Goal: Task Accomplishment & Management: Use online tool/utility

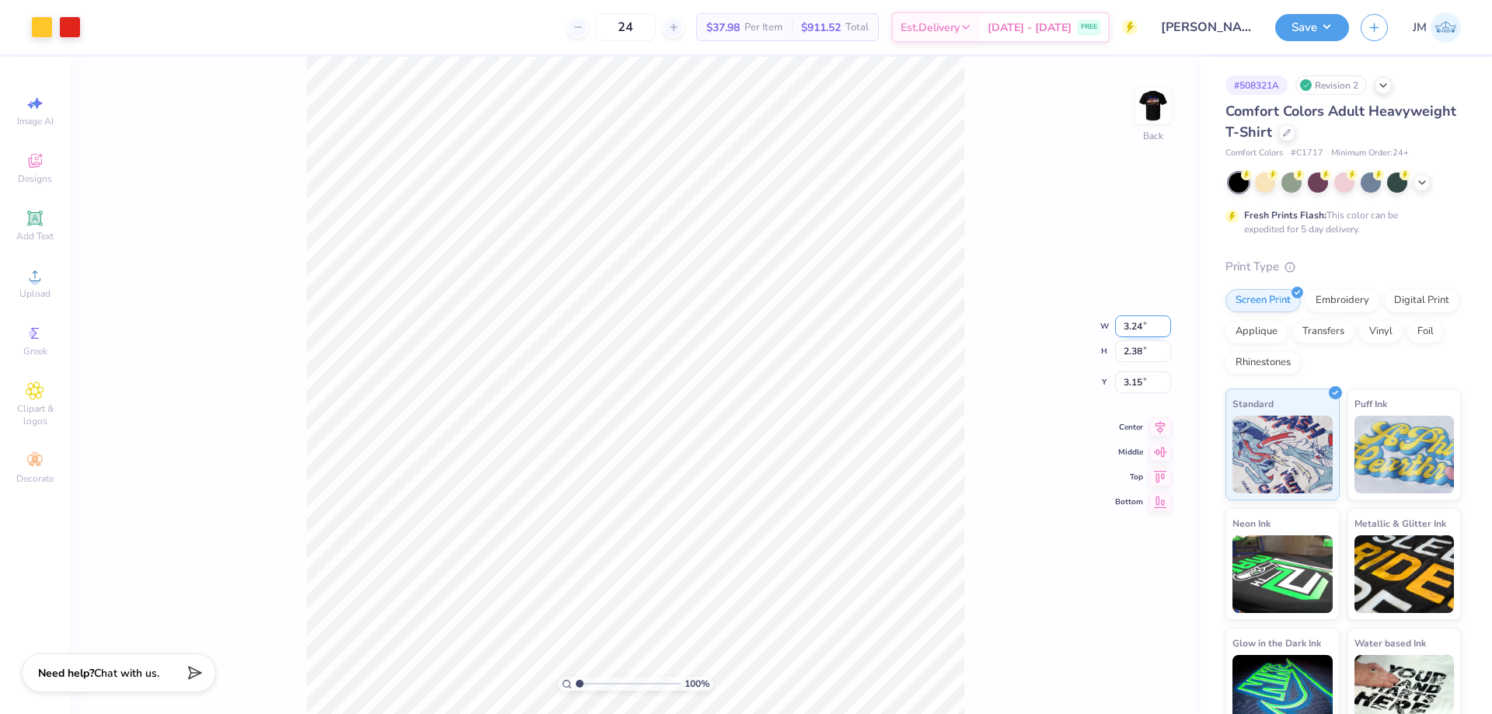
click at [1131, 332] on input "3.24" at bounding box center [1143, 327] width 56 height 22
type input "3.50"
type input "2.57"
click at [1132, 361] on input "3.05" at bounding box center [1143, 370] width 56 height 22
type input "3.00"
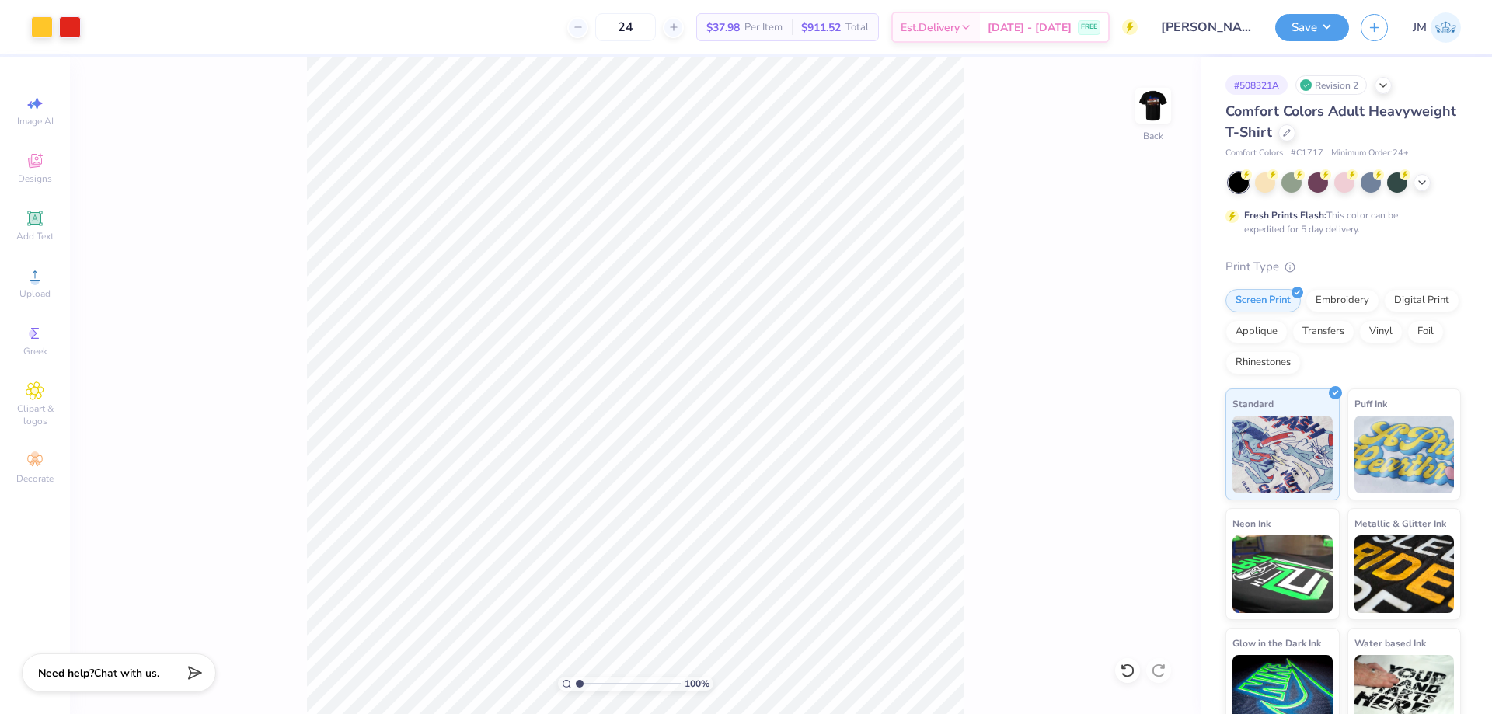
click at [1153, 108] on img at bounding box center [1153, 105] width 31 height 31
click at [1128, 324] on input "11.86" at bounding box center [1143, 327] width 56 height 22
type input "12.00"
type input "10.07"
click at [1143, 369] on input "3.78" at bounding box center [1143, 370] width 56 height 22
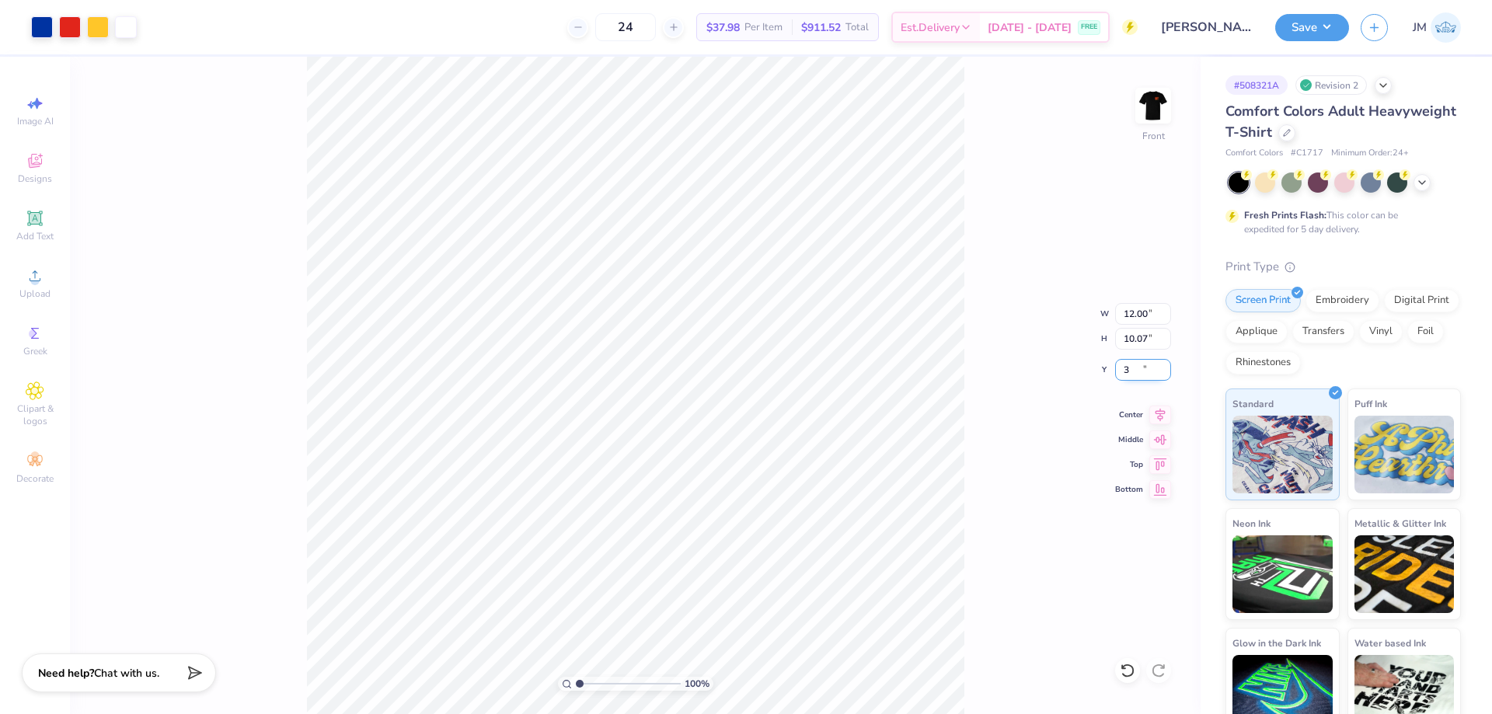
type input "3.00"
click at [1164, 409] on icon at bounding box center [1161, 412] width 10 height 13
click at [1331, 18] on button "Save" at bounding box center [1312, 25] width 74 height 27
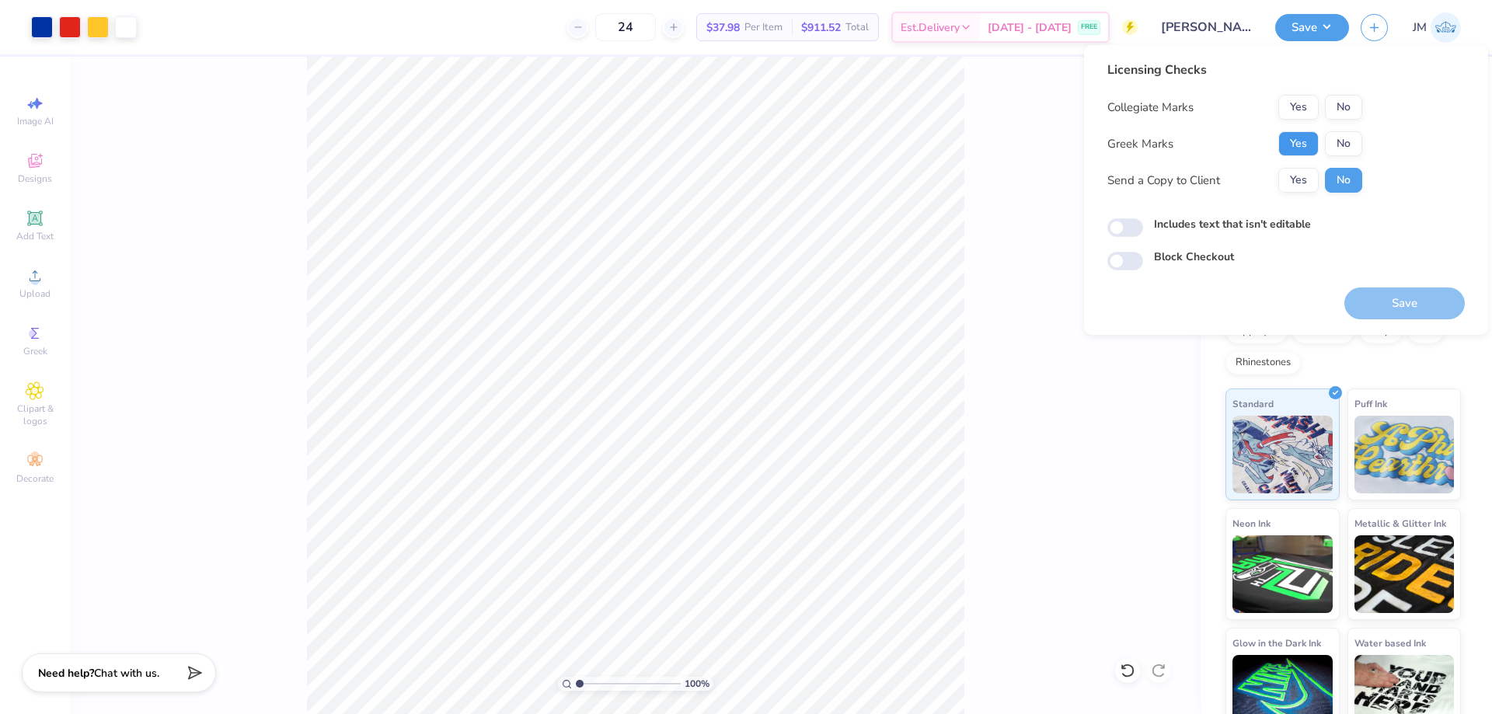
click at [1301, 132] on button "Yes" at bounding box center [1299, 143] width 40 height 25
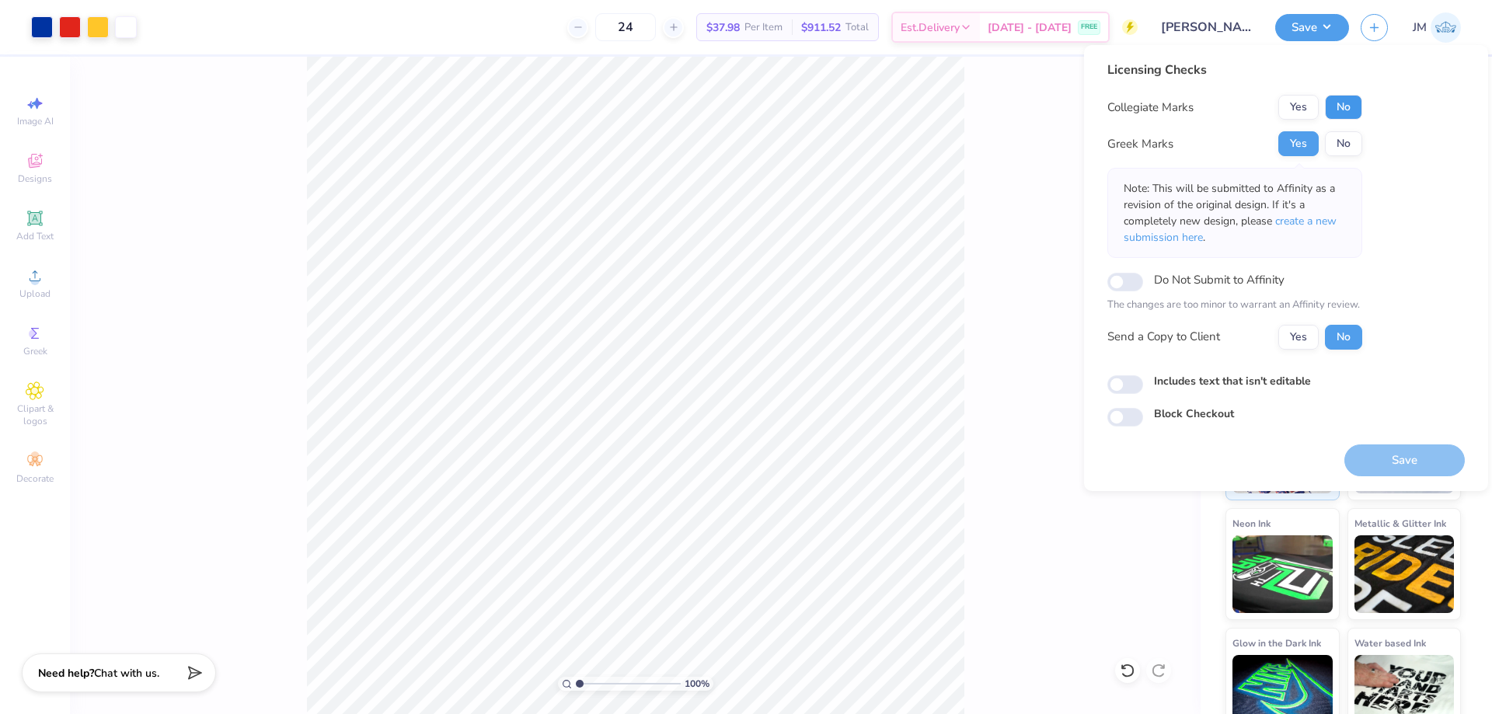
click at [1330, 112] on button "No" at bounding box center [1343, 107] width 37 height 25
click at [1285, 222] on span "create a new submission here" at bounding box center [1230, 229] width 213 height 31
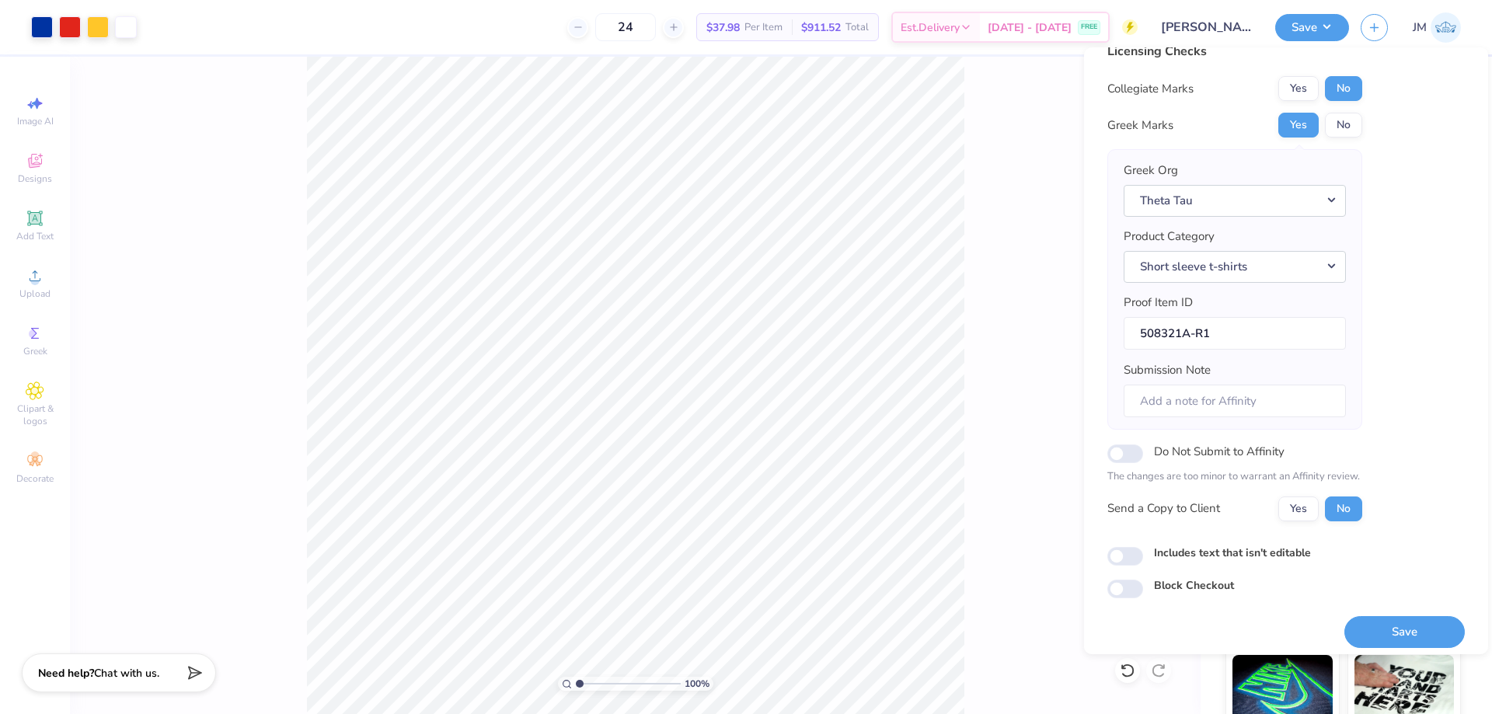
scroll to position [30, 0]
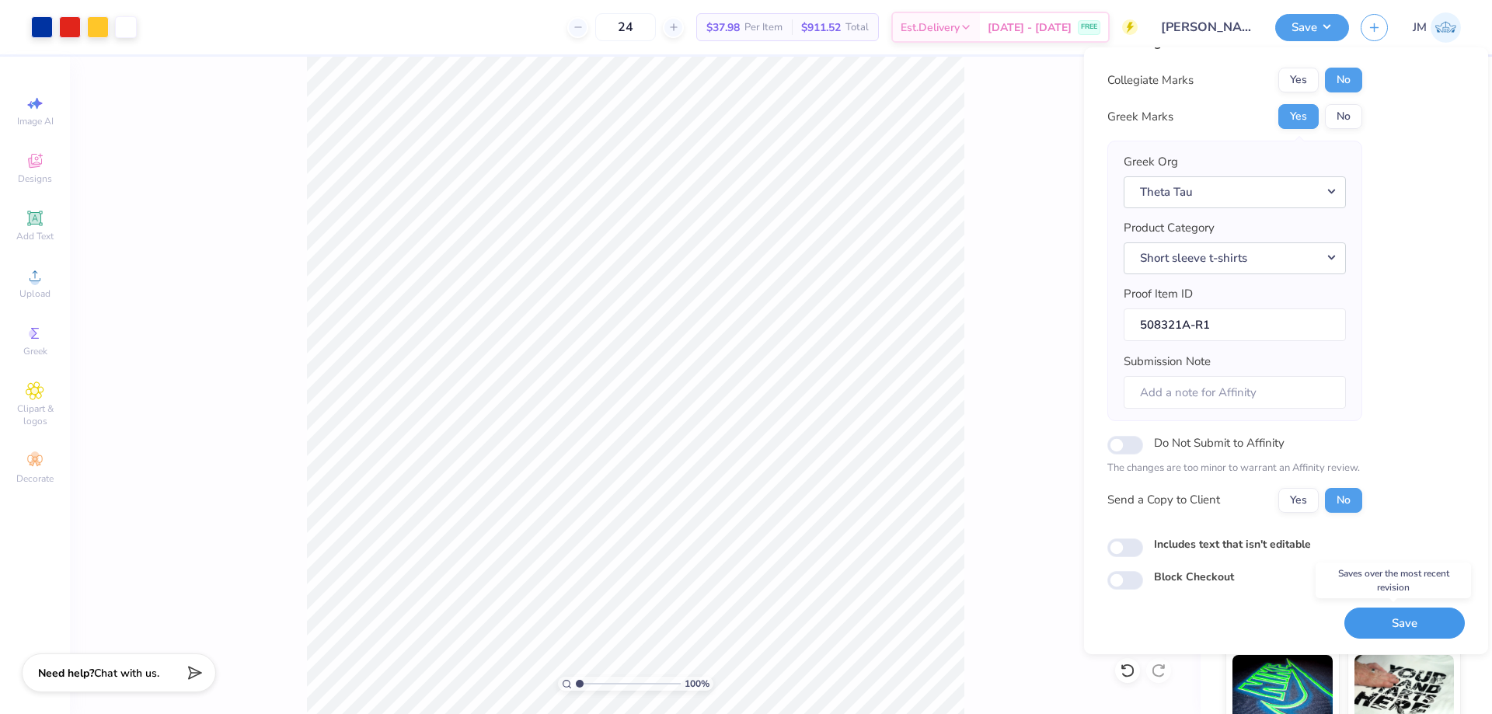
click at [1394, 626] on button "Save" at bounding box center [1405, 624] width 120 height 32
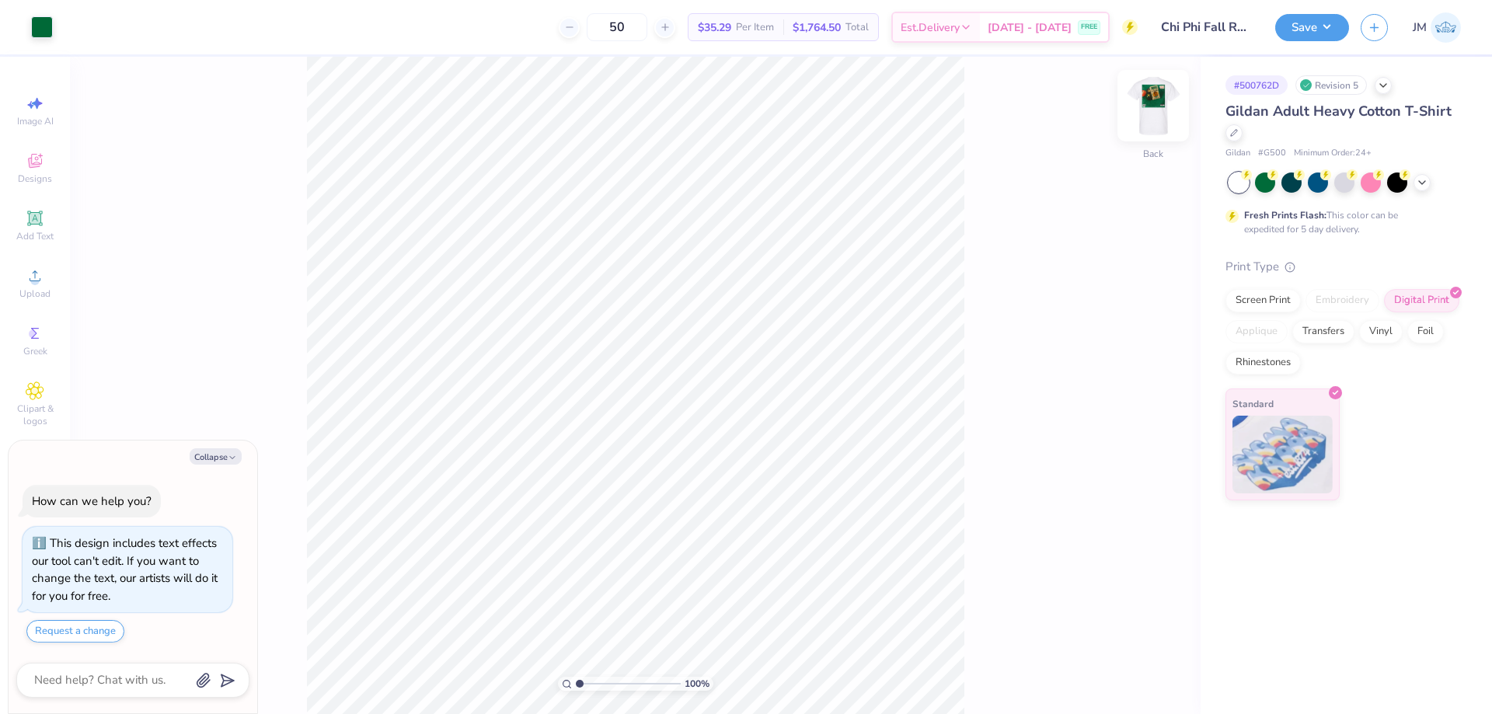
click at [1154, 98] on img at bounding box center [1153, 106] width 62 height 62
type textarea "x"
type input "6.80"
click at [1123, 675] on icon at bounding box center [1128, 671] width 16 height 16
click at [22, 277] on div "Upload" at bounding box center [35, 283] width 54 height 46
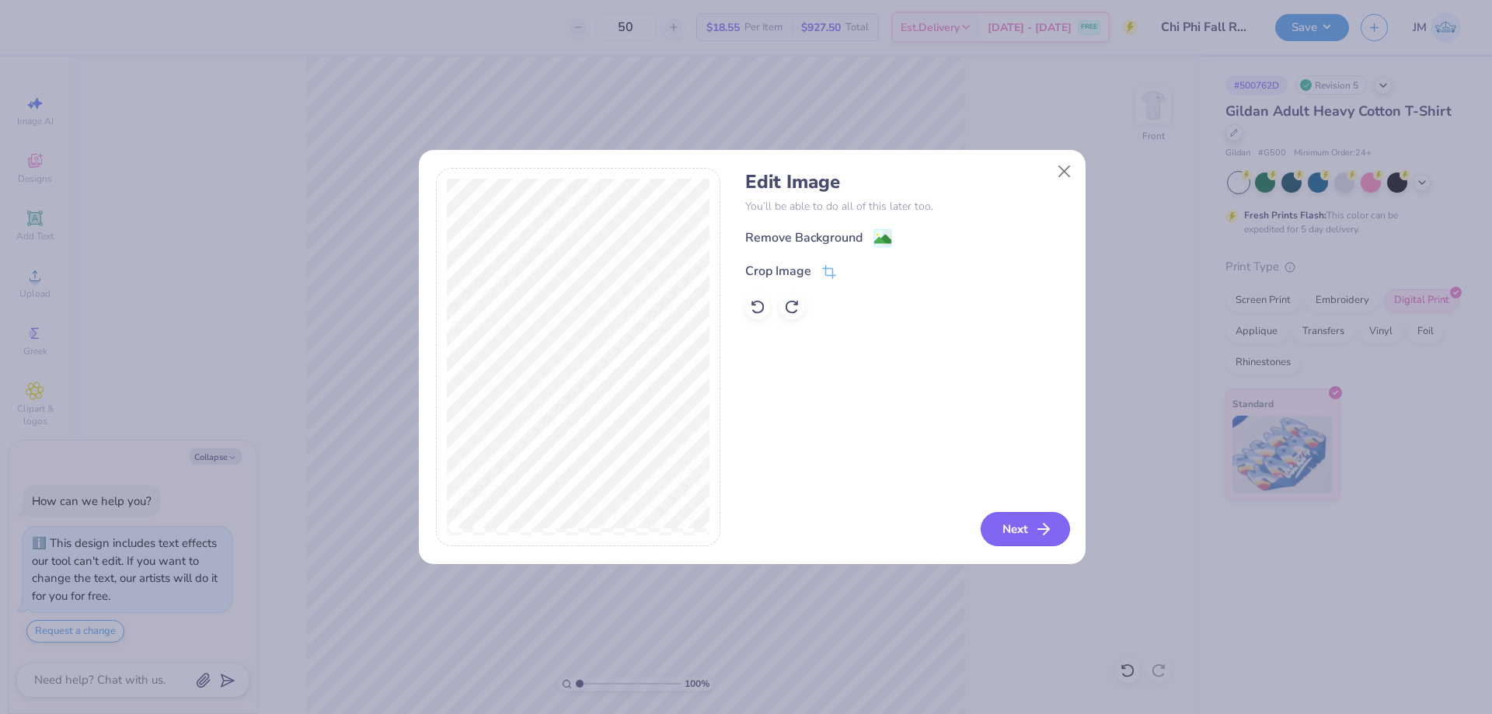
click at [1010, 525] on button "Next" at bounding box center [1025, 529] width 89 height 34
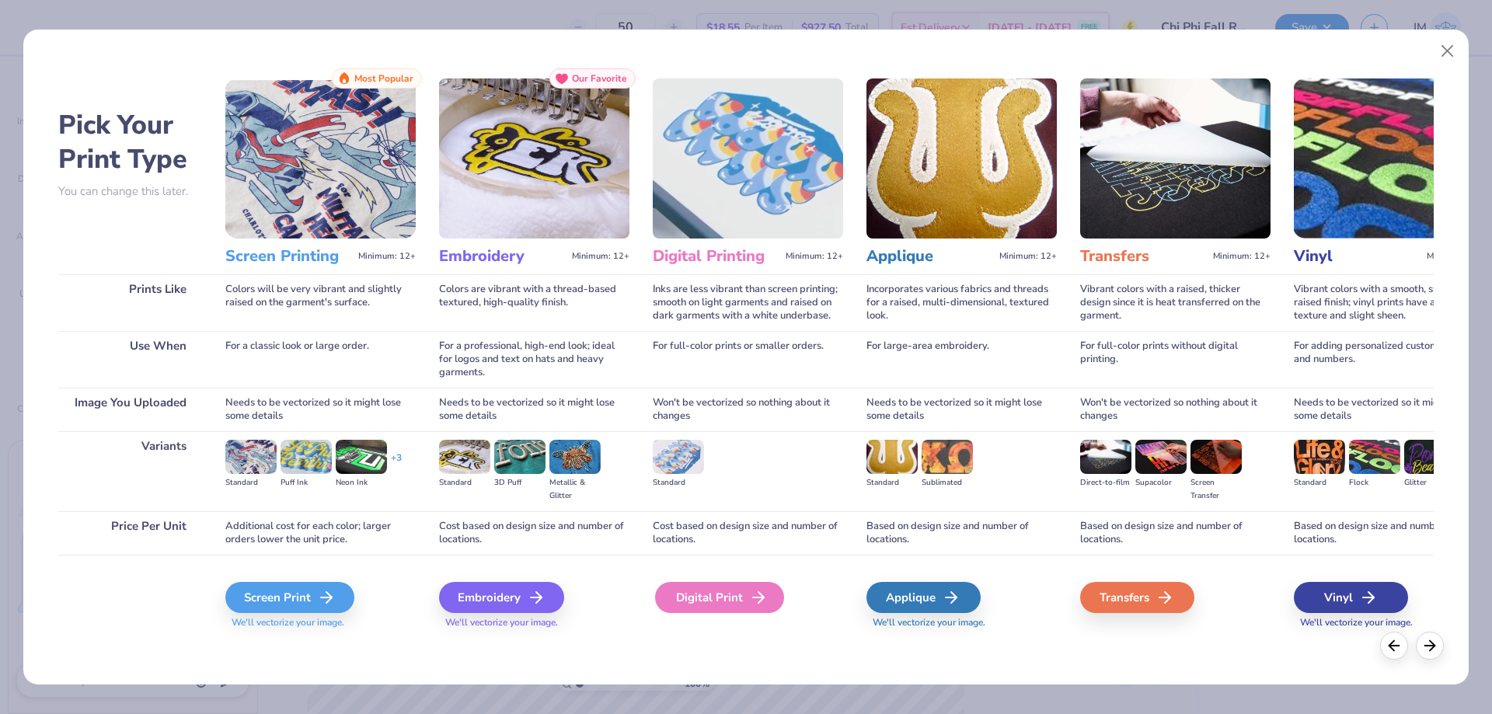
click at [722, 609] on div "Digital Print" at bounding box center [719, 597] width 129 height 31
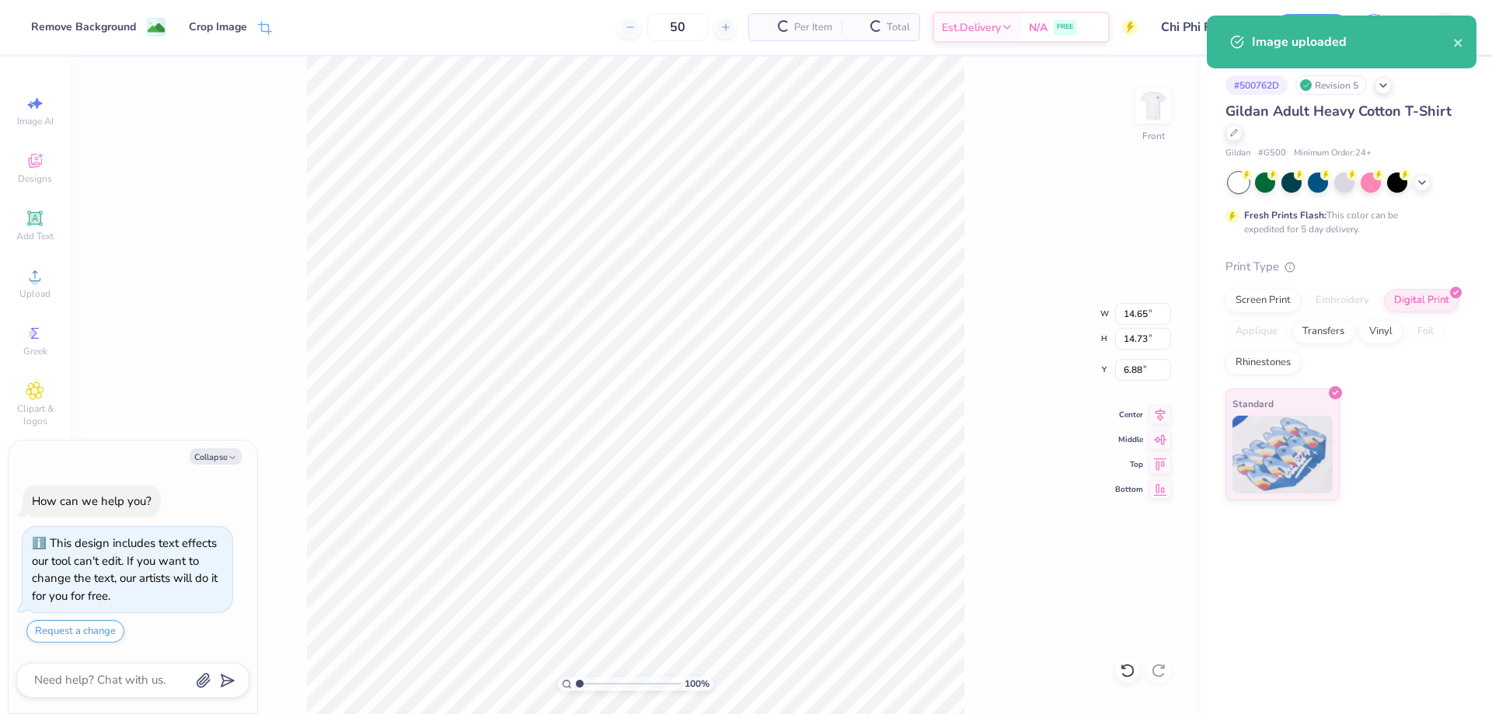
type textarea "x"
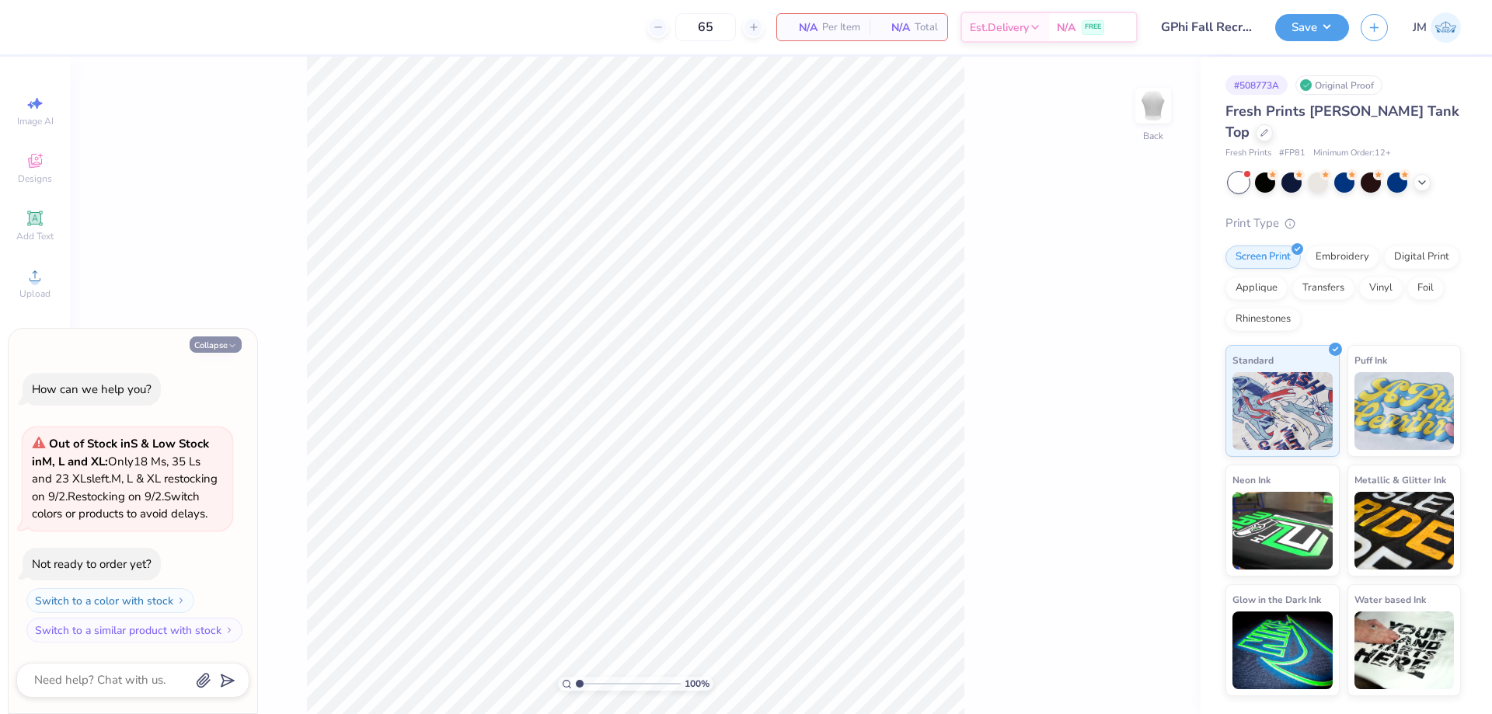
click at [208, 337] on button "Collapse" at bounding box center [216, 345] width 52 height 16
type textarea "x"
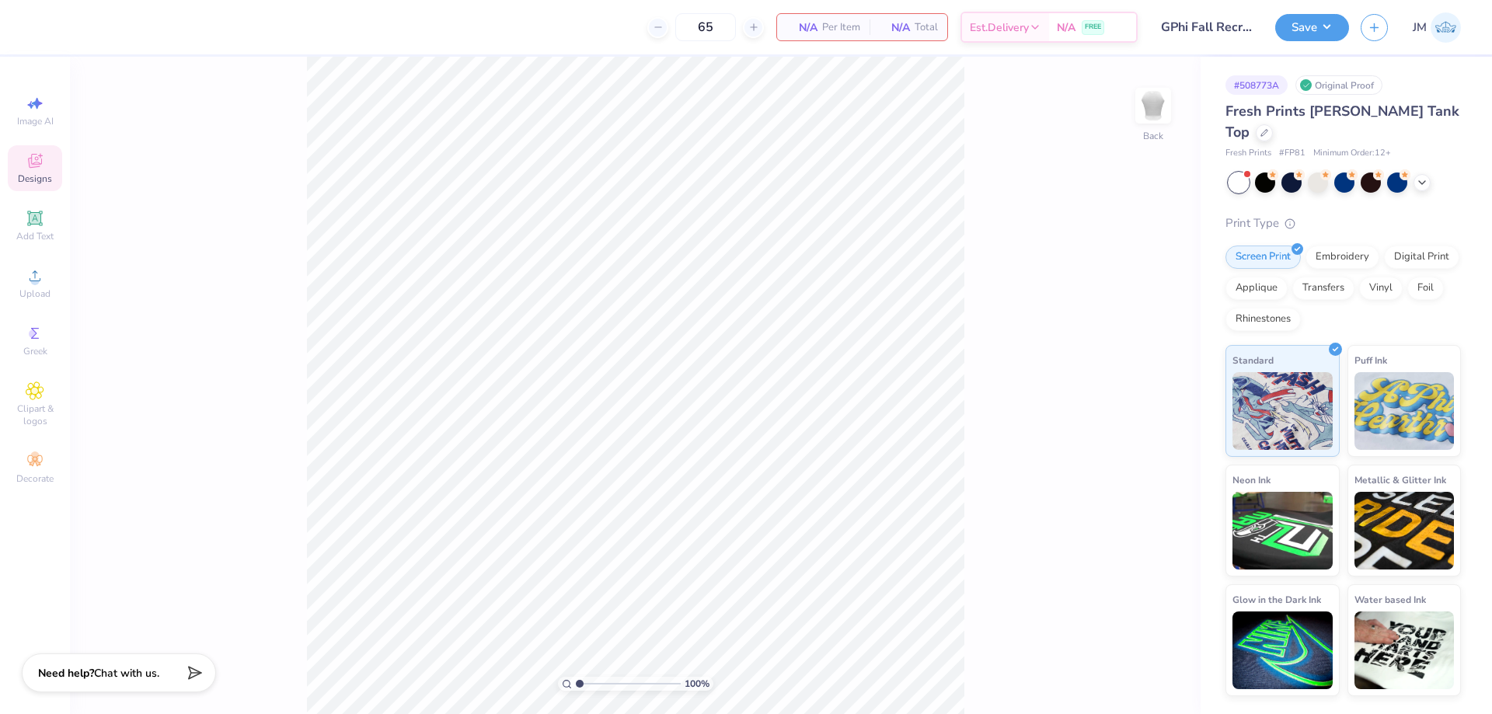
click at [35, 159] on icon at bounding box center [35, 161] width 19 height 19
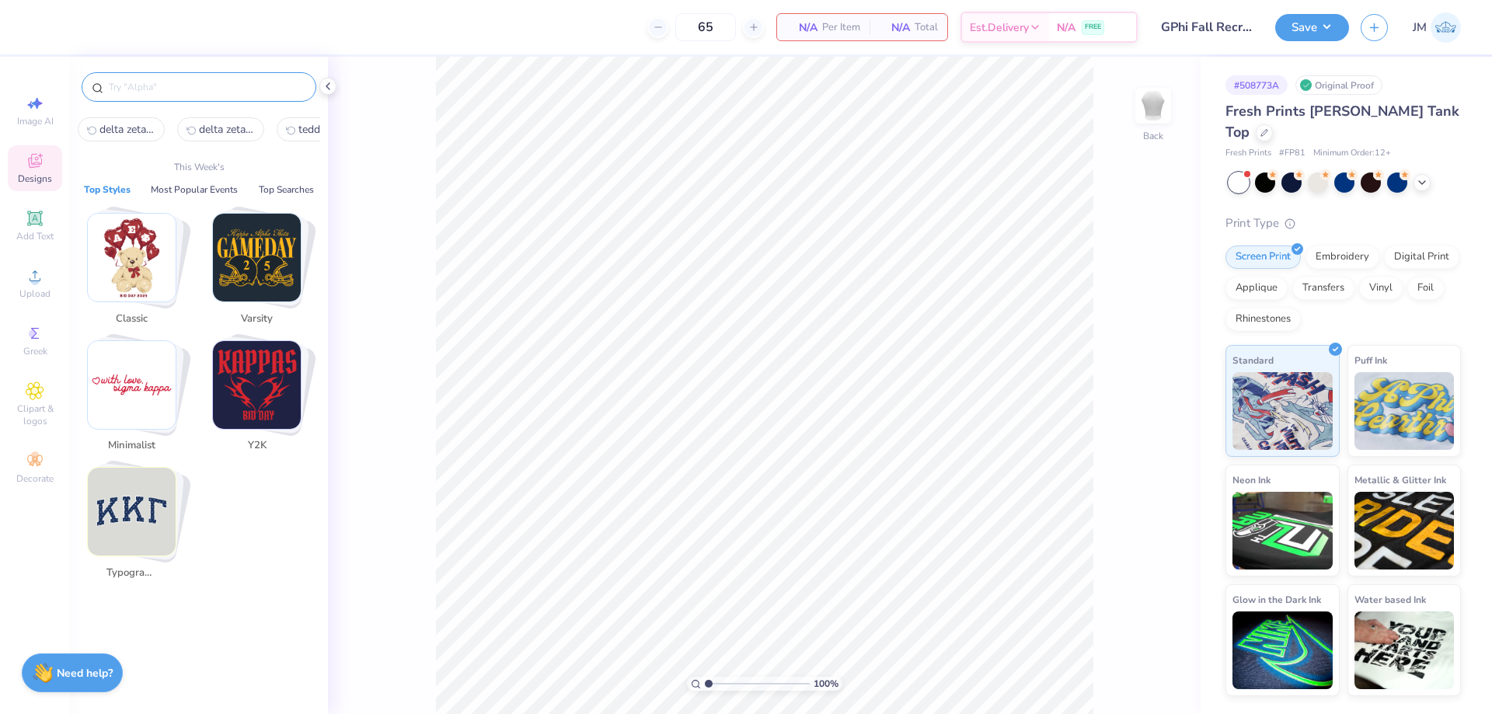
click at [155, 83] on input "text" at bounding box center [206, 87] width 199 height 16
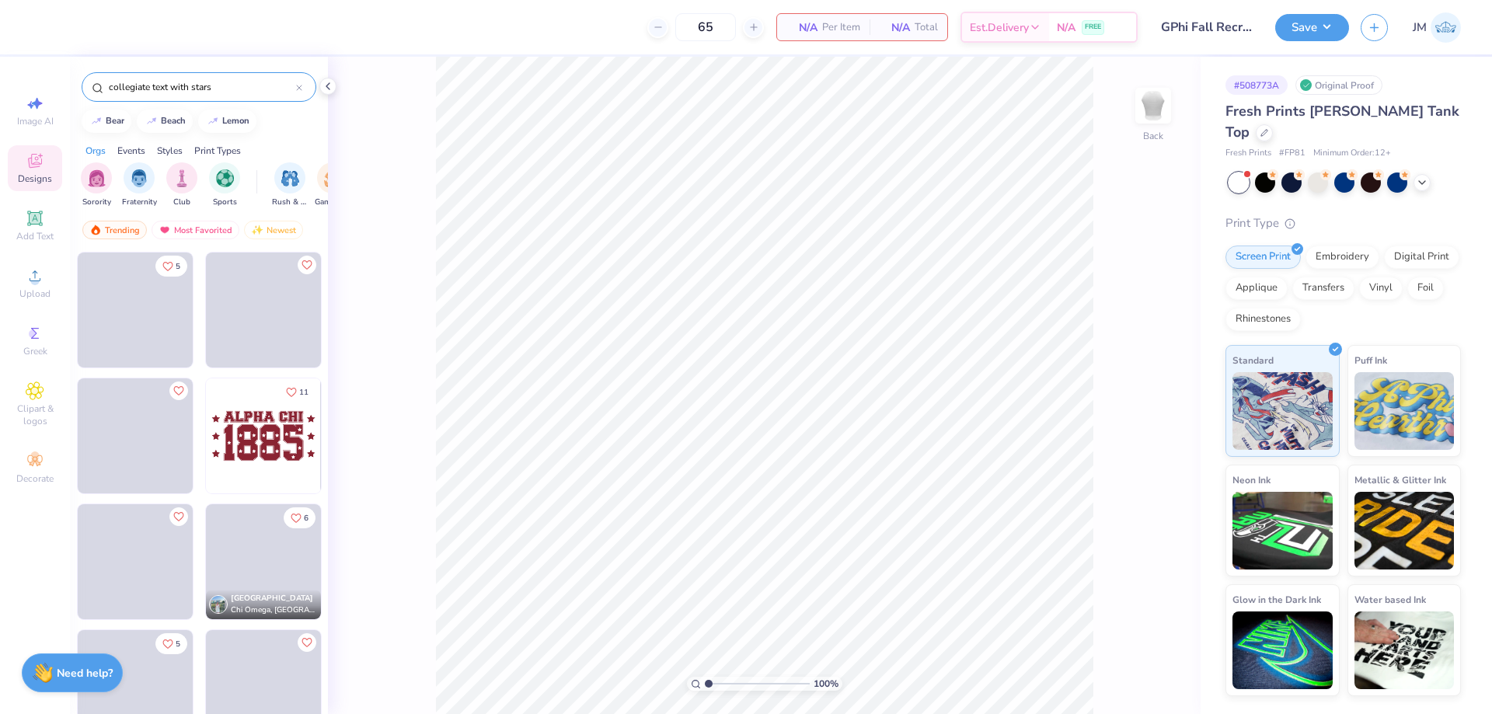
type input "collegiate text with stars"
click at [234, 431] on img at bounding box center [263, 436] width 115 height 115
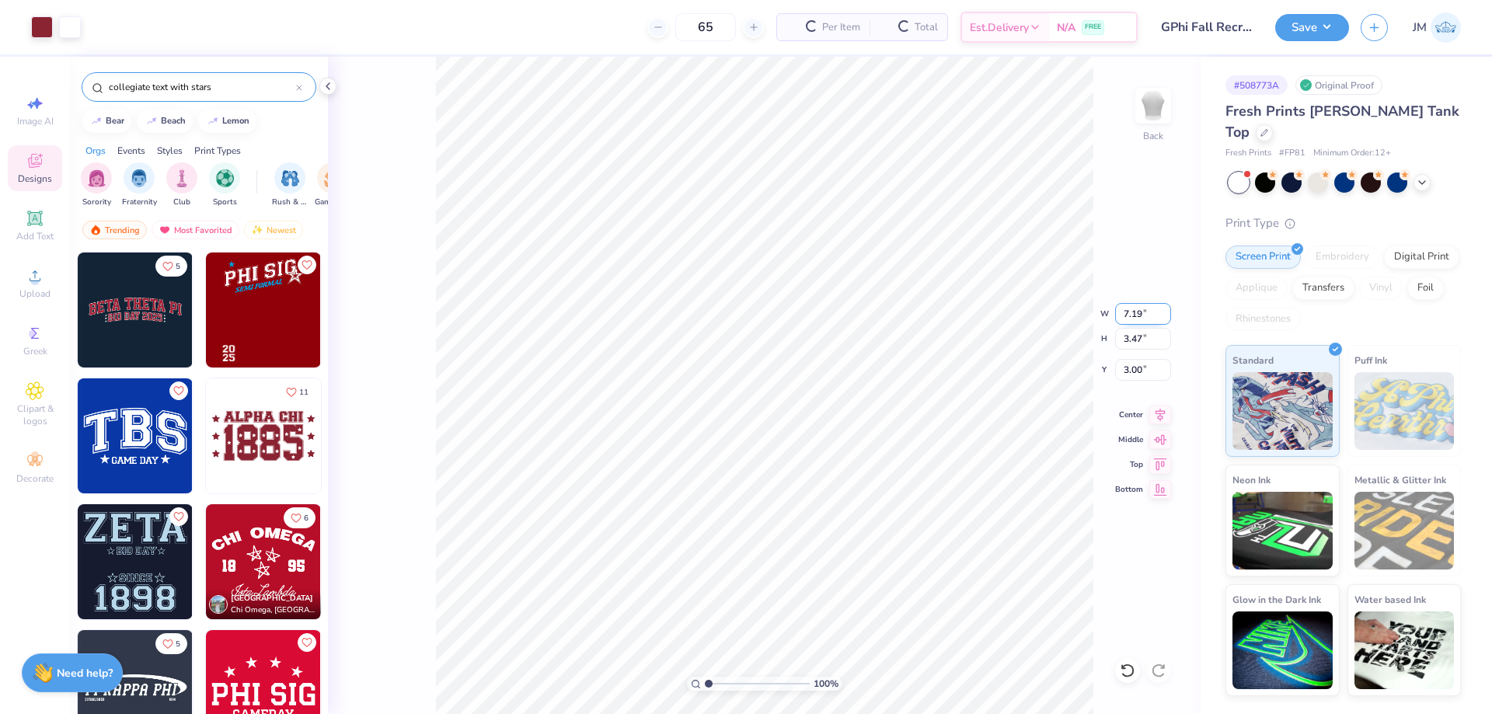
click at [1136, 321] on input "7.19" at bounding box center [1143, 314] width 56 height 22
type input "7.00"
type input "3.38"
click at [1151, 372] on input "3.05" at bounding box center [1143, 370] width 56 height 22
type input "3.00"
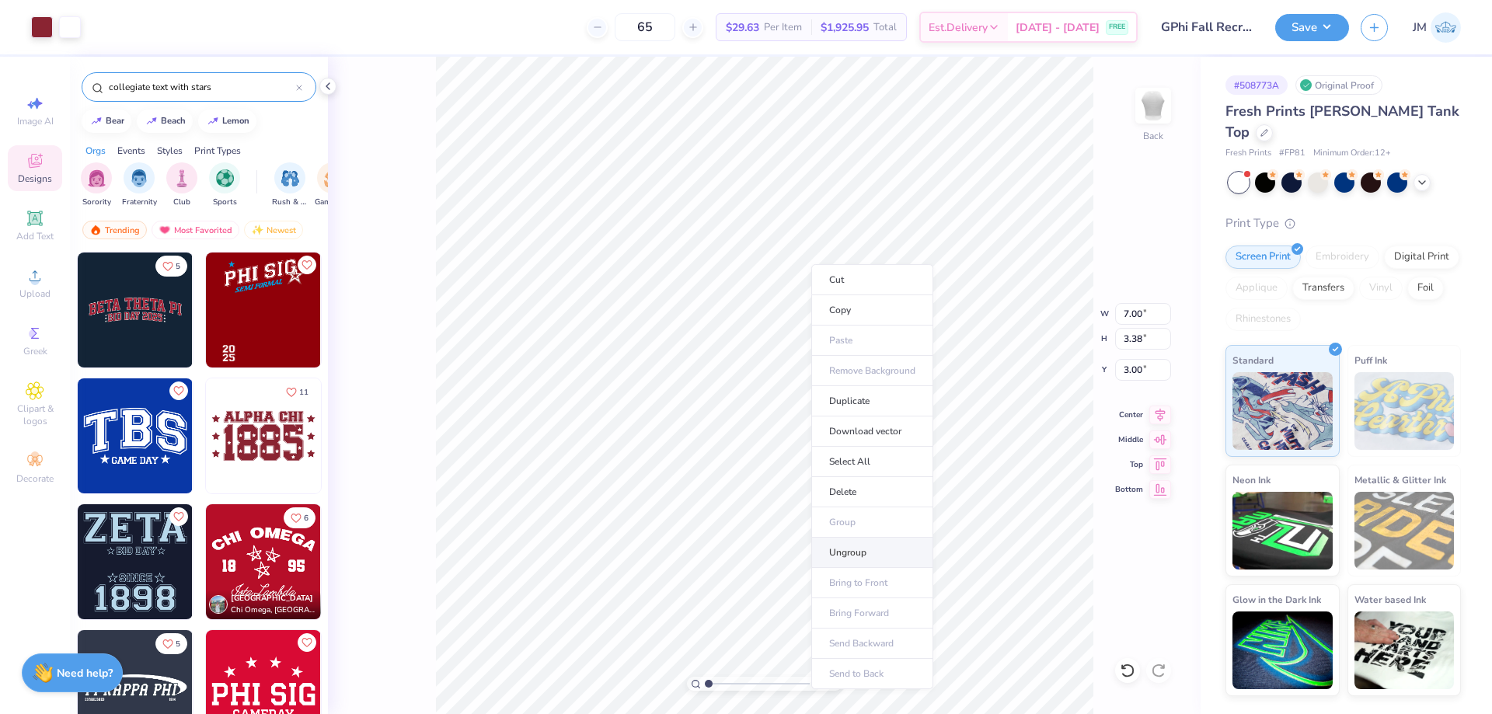
click at [857, 549] on li "Ungroup" at bounding box center [872, 553] width 122 height 30
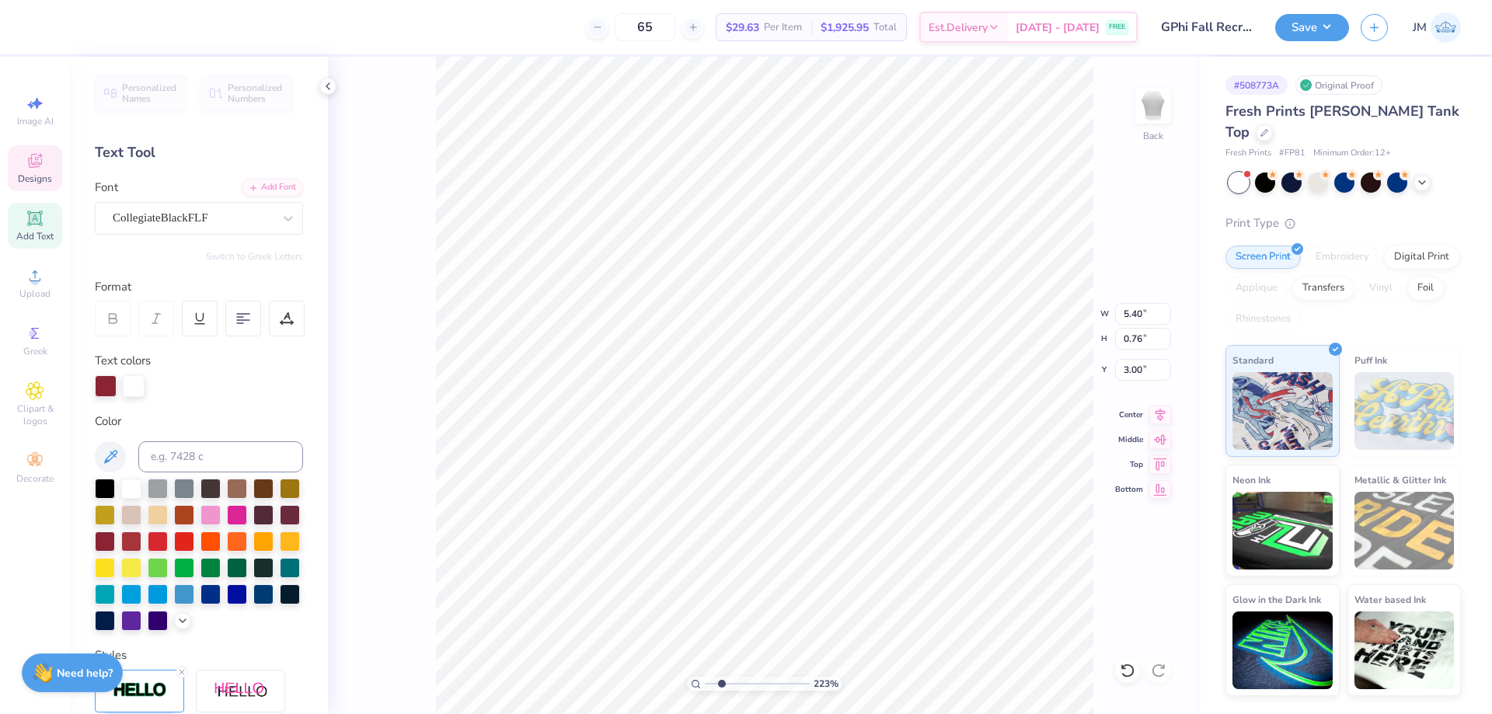
scroll to position [12, 2]
type input "2.22643184911232"
type textarea "G"
type input "2.22643184911232"
type textarea "GAM"
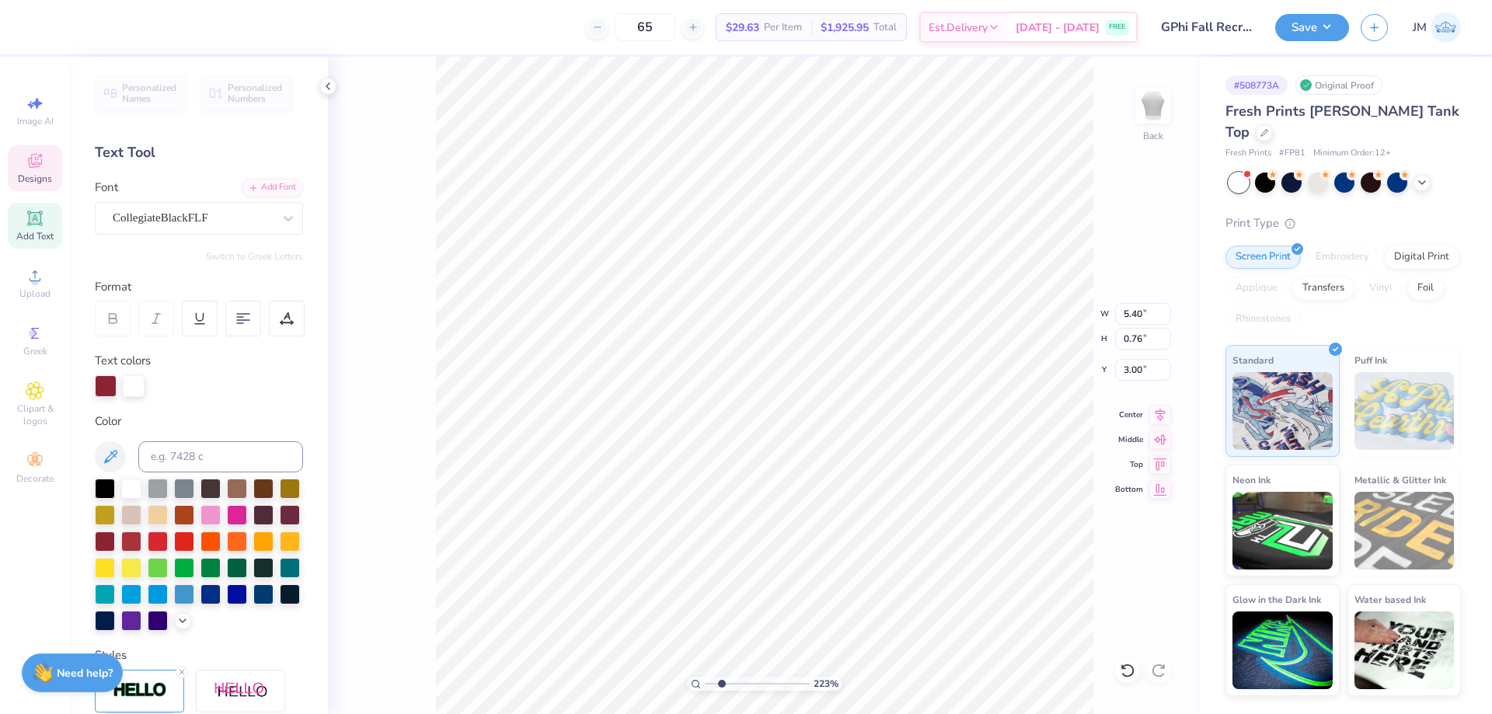
type input "2.22643184911232"
type textarea "GAMM"
type input "2.22643184911232"
type textarea "GAMMA"
type input "2.22643184911232"
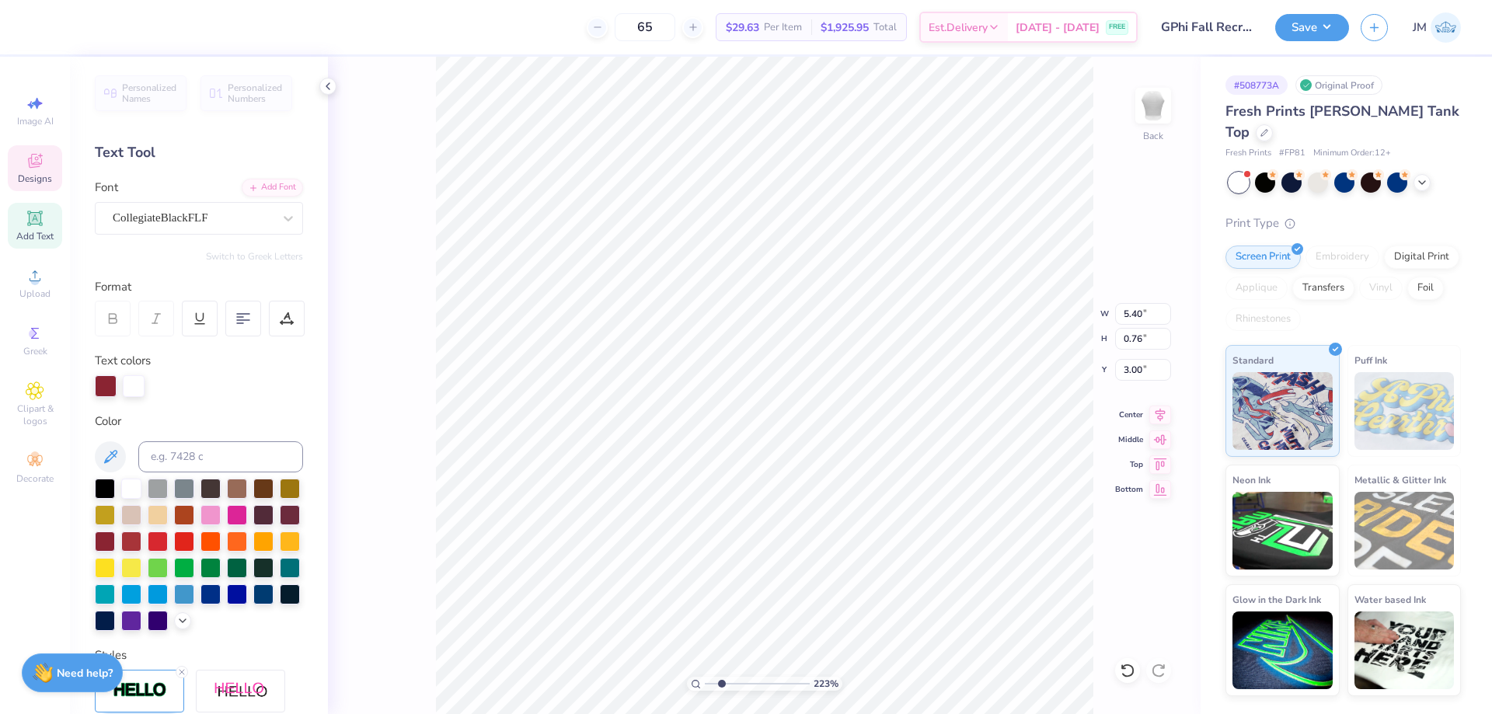
type textarea "GAMMA P"
type input "2.22643184911232"
type textarea "GAMMA PH"
type input "2.22643184911232"
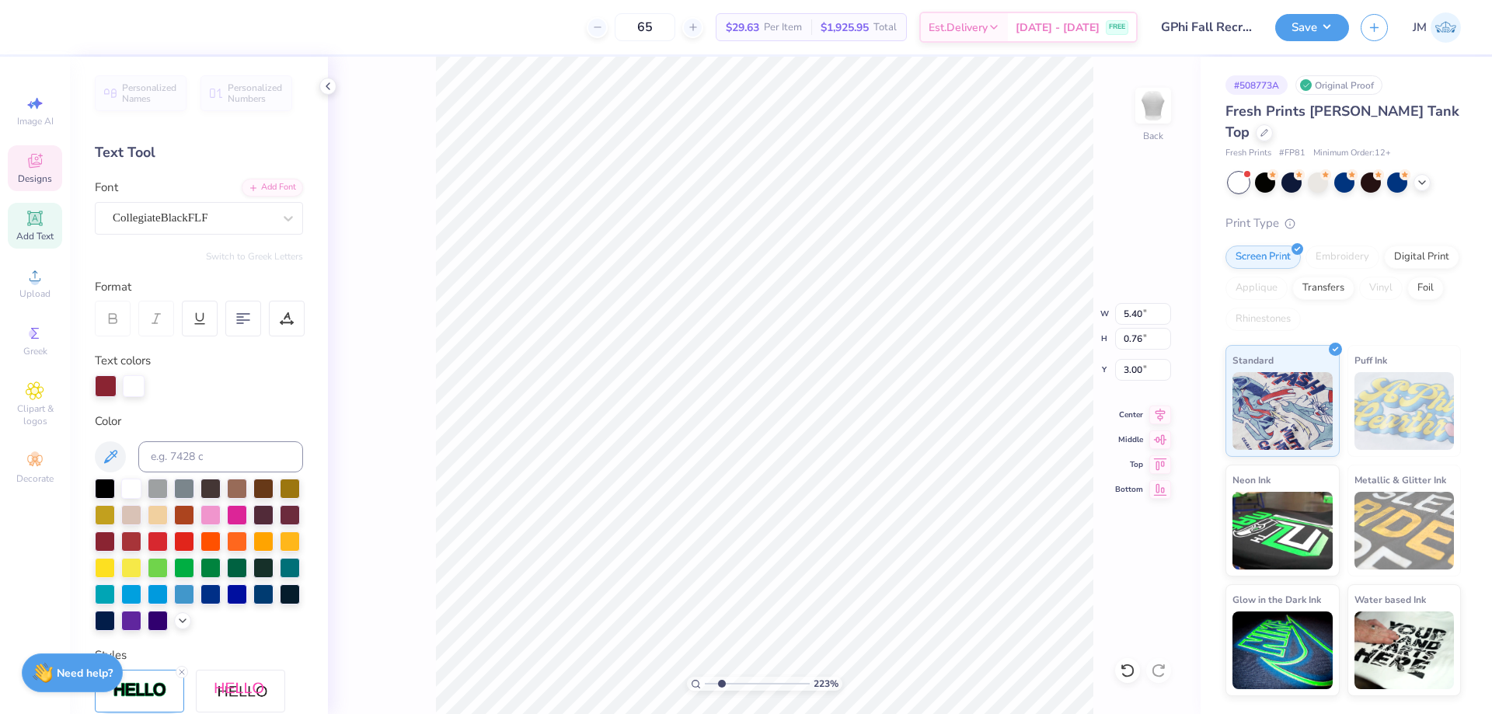
type textarea "GAMMA PHI"
type input "2.22643184911232"
type input "5.83"
click at [1158, 410] on icon at bounding box center [1161, 412] width 22 height 19
click at [1138, 323] on input "5.42" at bounding box center [1143, 314] width 56 height 22
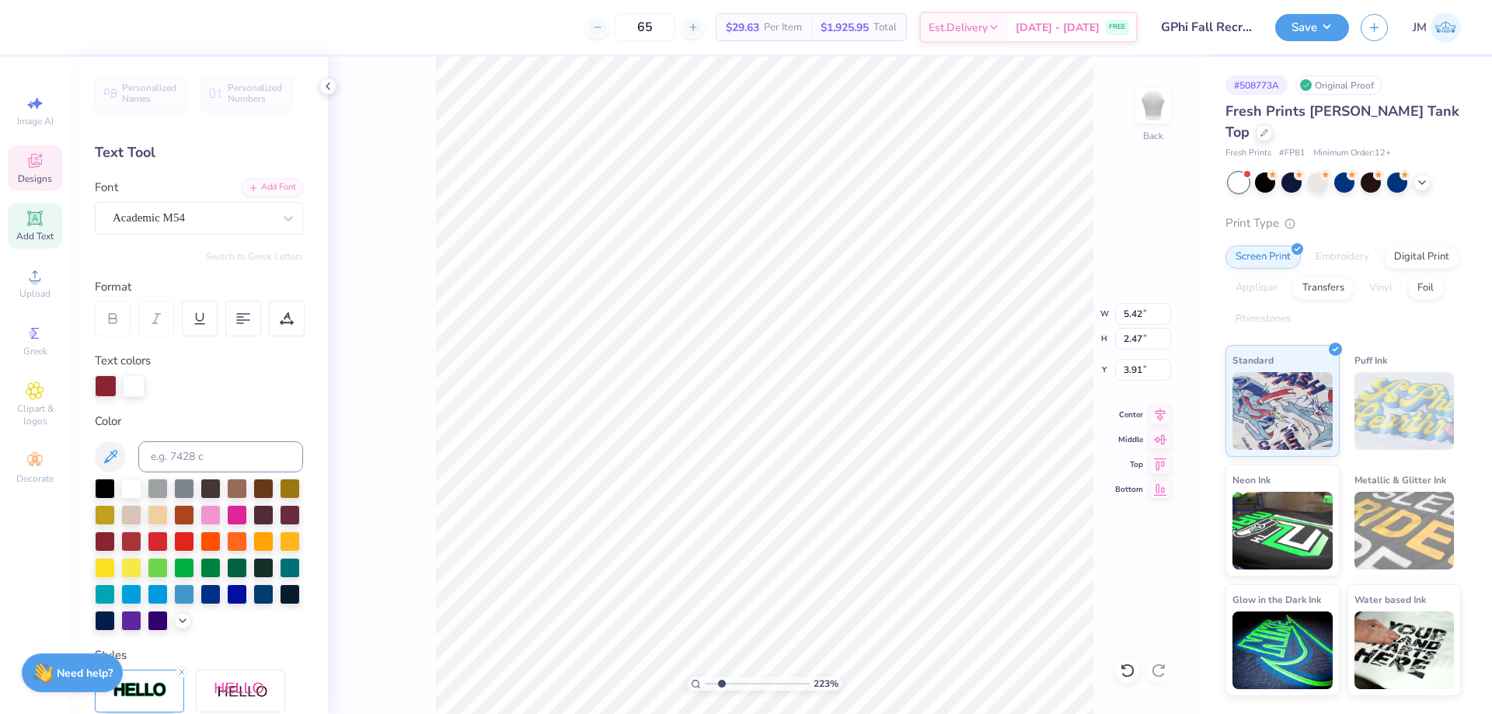
click at [1048, 311] on div "223 % Back W 5.42 5.42 " H 2.47 2.47 " Y 3.91 3.91 " Center Middle Top Bottom" at bounding box center [764, 386] width 873 height 658
type input "2.22643184911232"
click at [1140, 312] on input "5.83" at bounding box center [1143, 314] width 56 height 22
paste input "42"
type input "5.42"
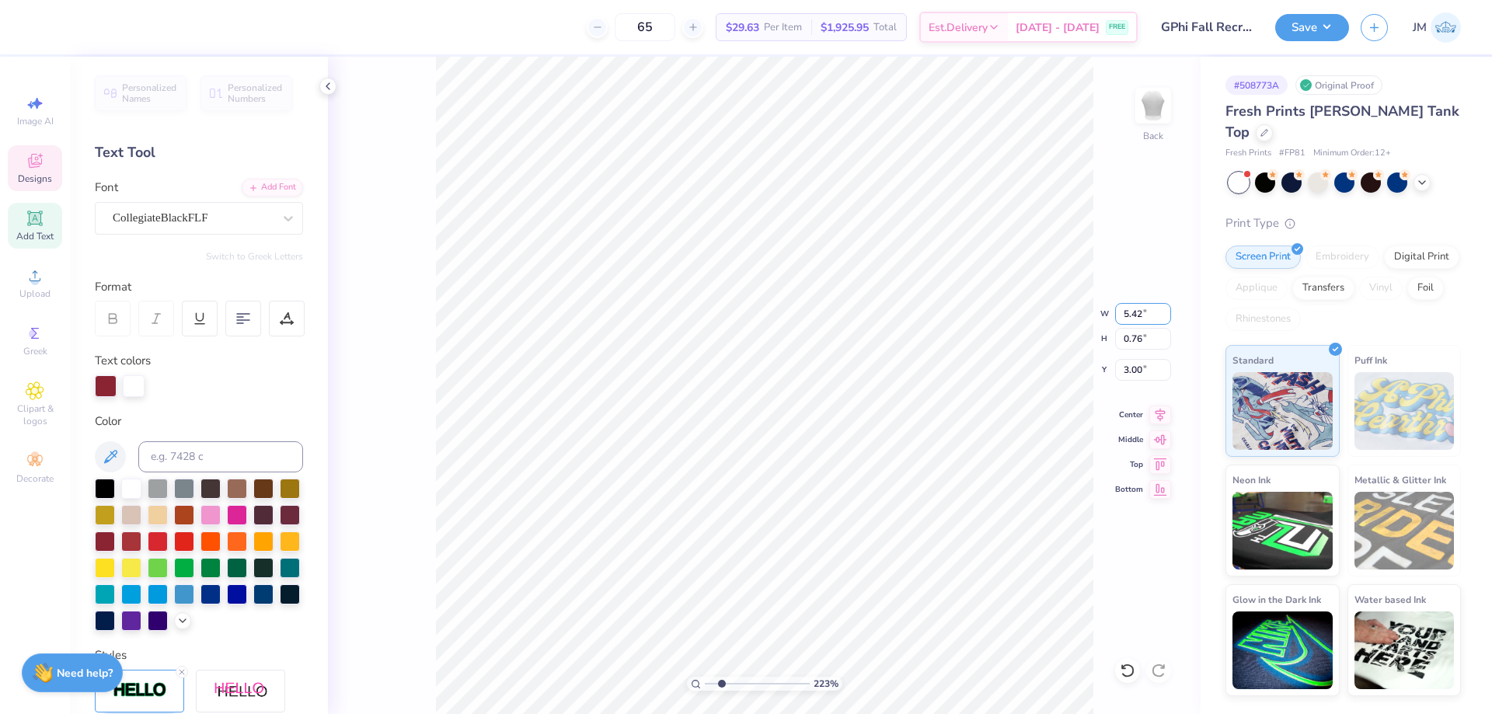
type input "2.22643184911232"
type input "0.71"
click at [1146, 379] on input "3.03" at bounding box center [1143, 370] width 56 height 22
type input "3"
type input "2.22643184911232"
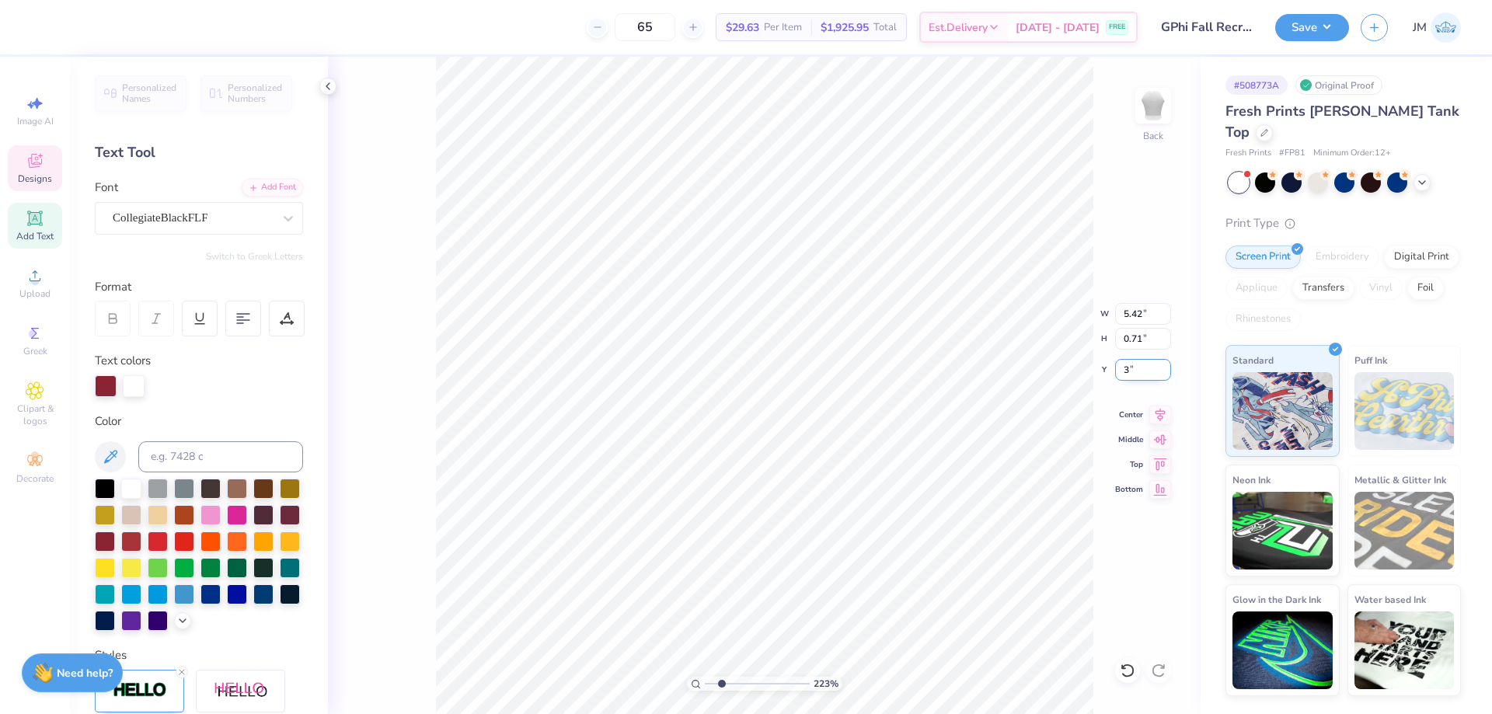
type input "3.00"
click at [1156, 417] on icon at bounding box center [1161, 412] width 22 height 19
click at [1024, 310] on div "223 % Back W 5.42 5.42 " H 0.71 0.71 " Y 3.00 3.00 " Center Middle Top Bottom" at bounding box center [764, 386] width 873 height 658
click at [916, 441] on li "Download vector" at bounding box center [935, 453] width 122 height 30
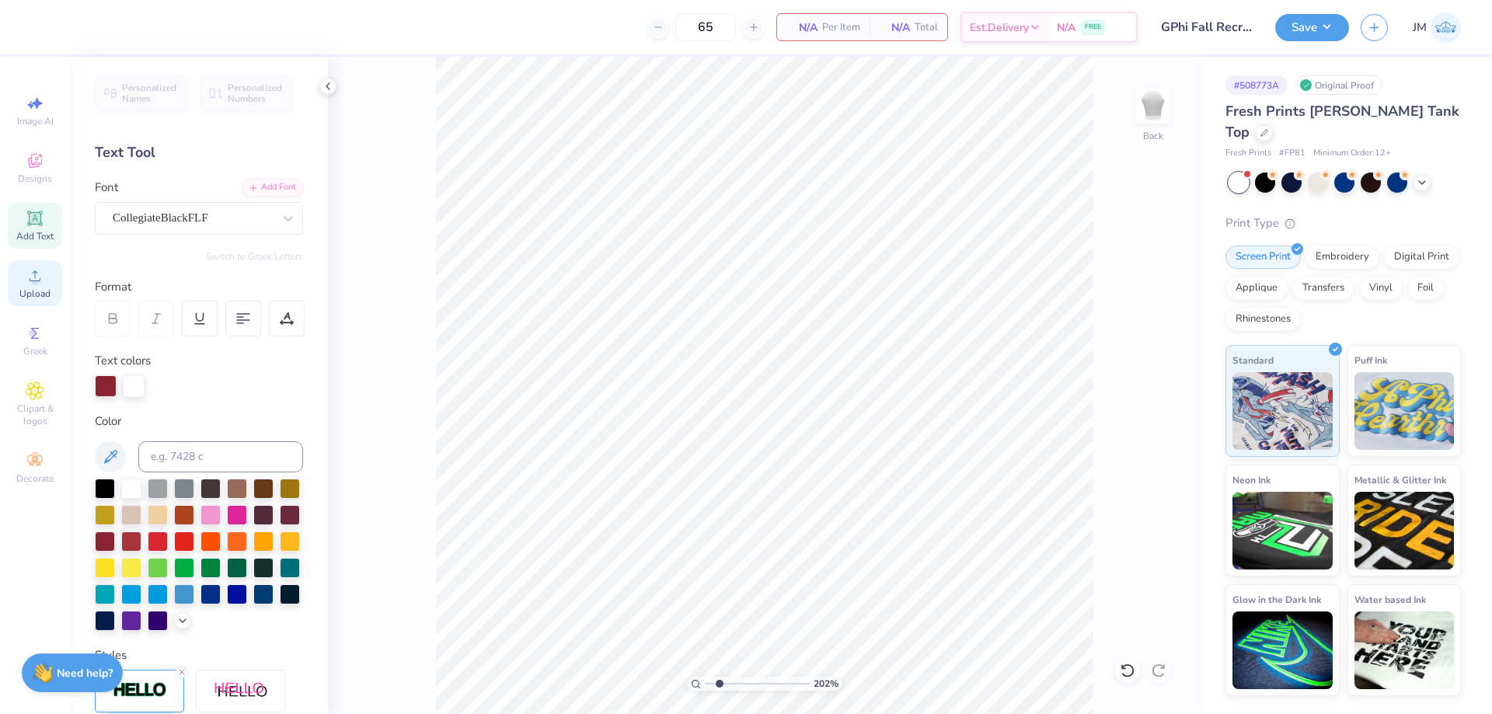
click at [32, 286] on div "Upload" at bounding box center [35, 283] width 54 height 46
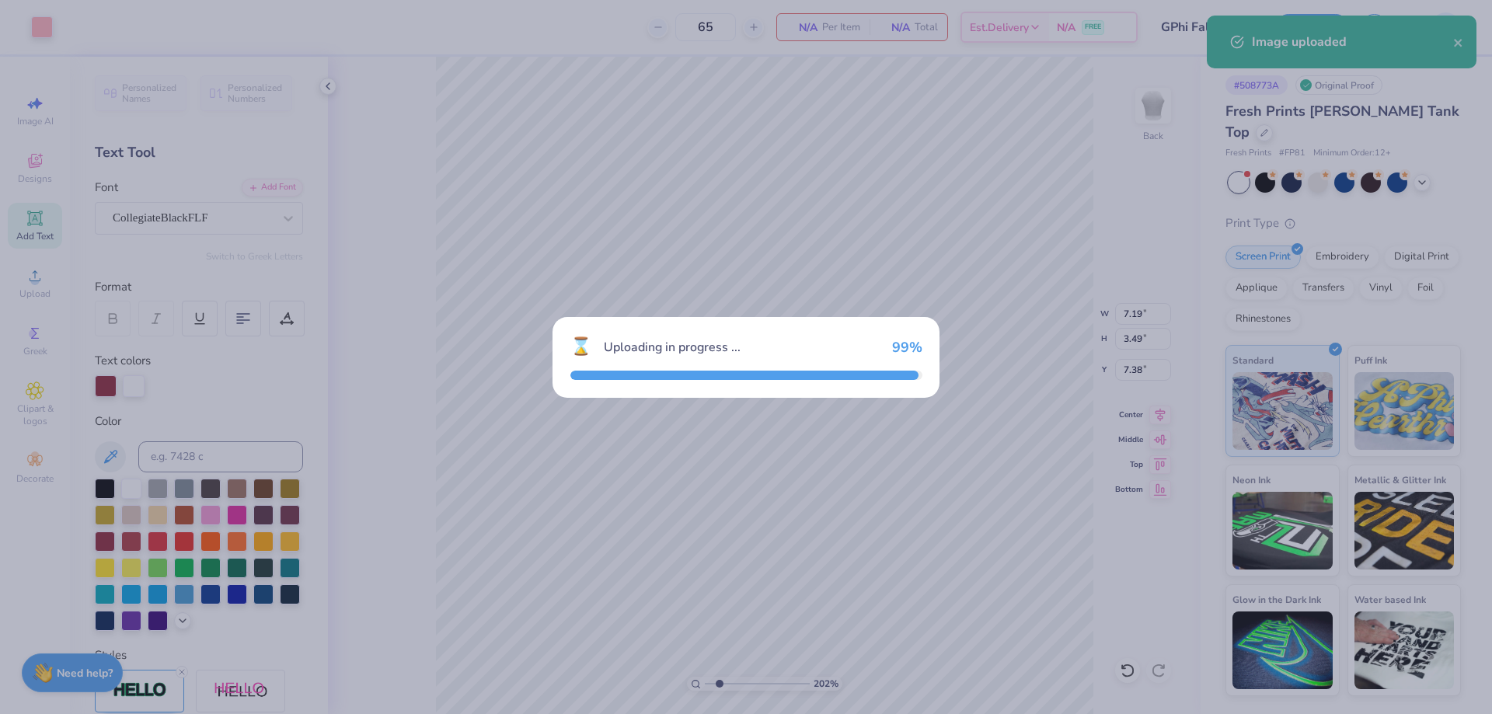
type input "2.01734970016241"
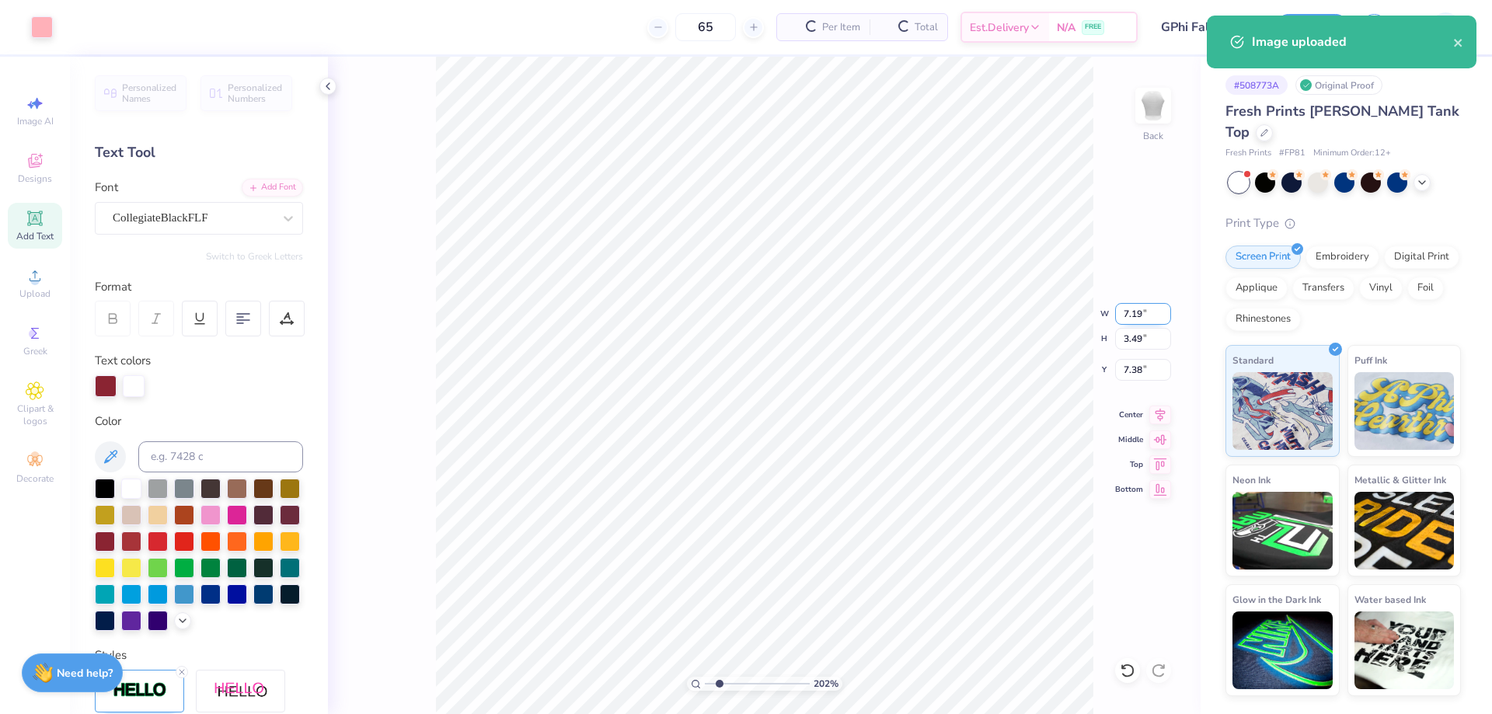
click at [1148, 311] on input "7.19" at bounding box center [1143, 314] width 56 height 22
type input "7"
type input "2.01734970016241"
type input "7.00"
type input "3.40"
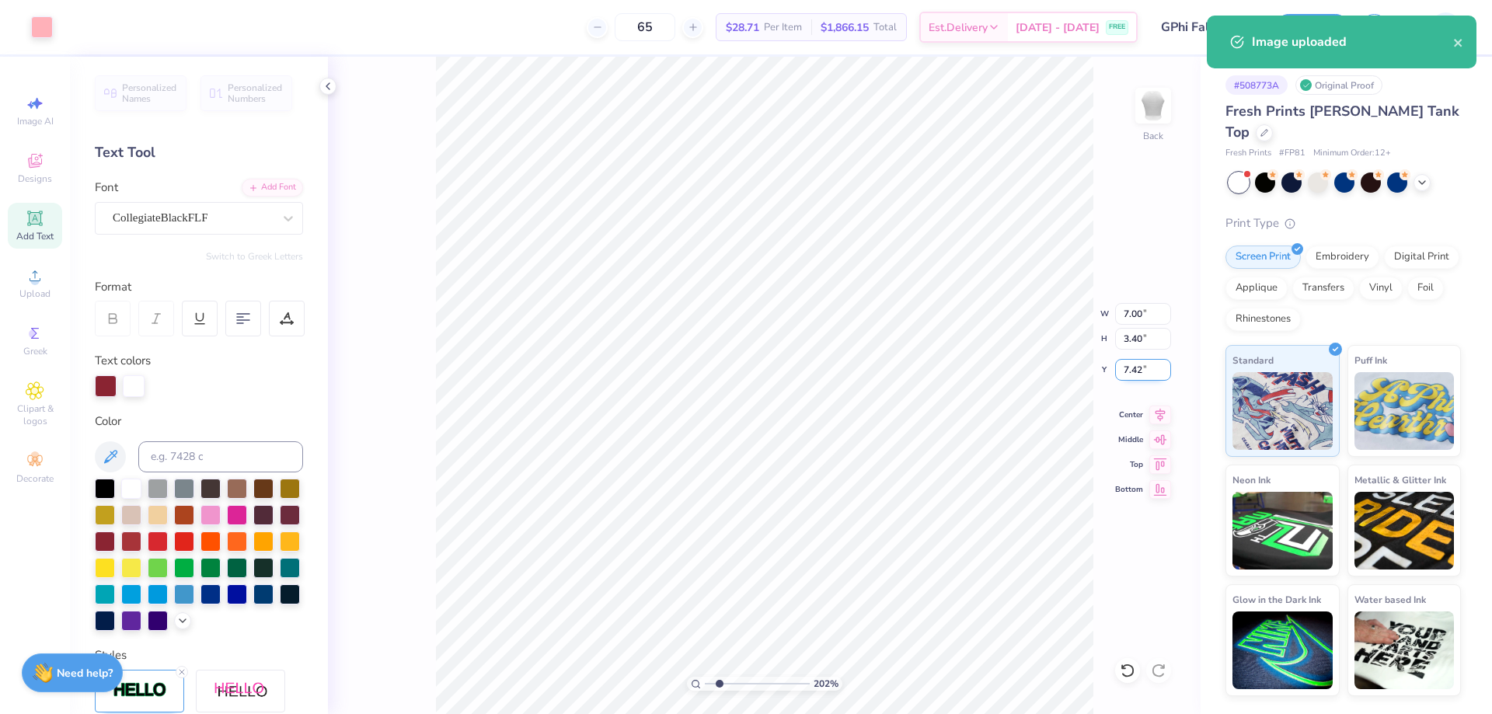
click at [1151, 368] on input "7.42" at bounding box center [1143, 370] width 56 height 22
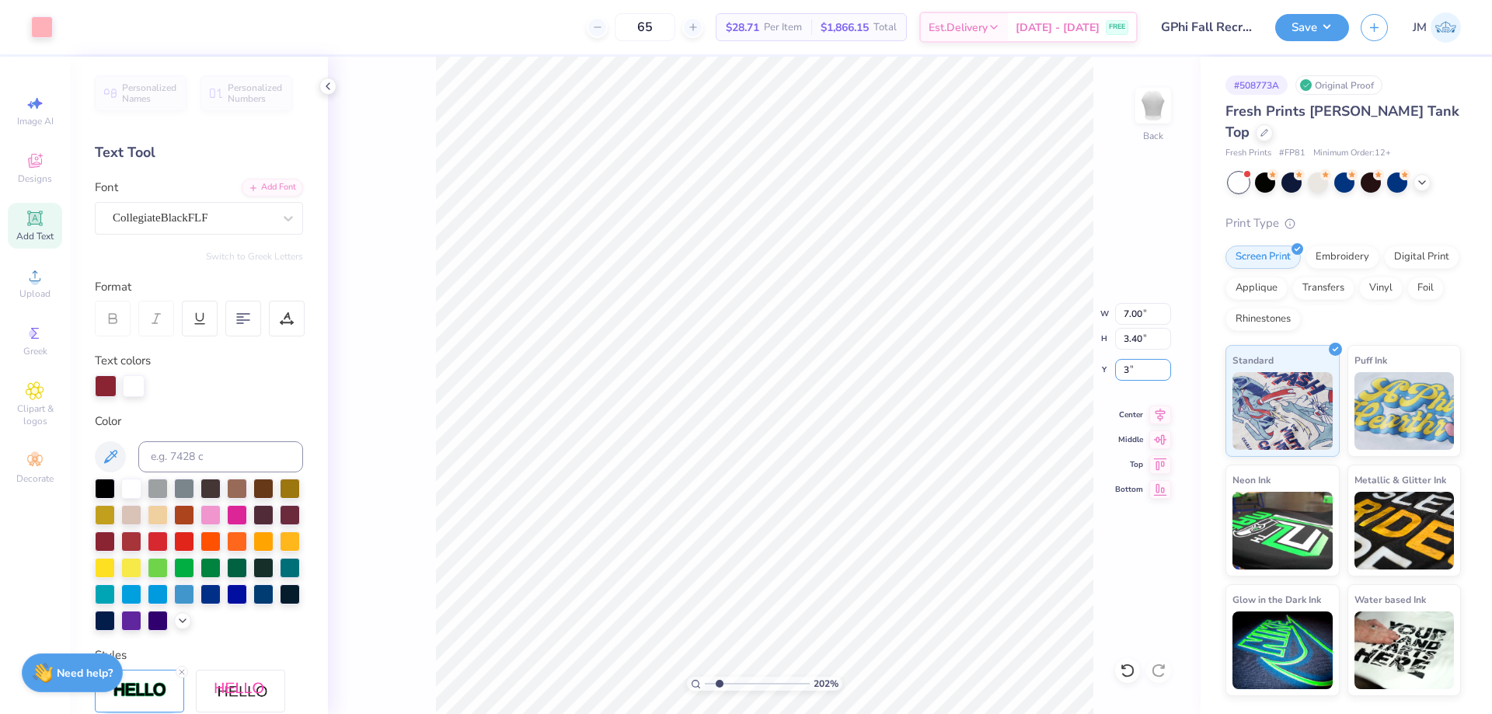
type input "3"
type input "2.01734970016241"
type input "3.00"
type input "1"
click at [1324, 22] on button "Save" at bounding box center [1312, 25] width 74 height 27
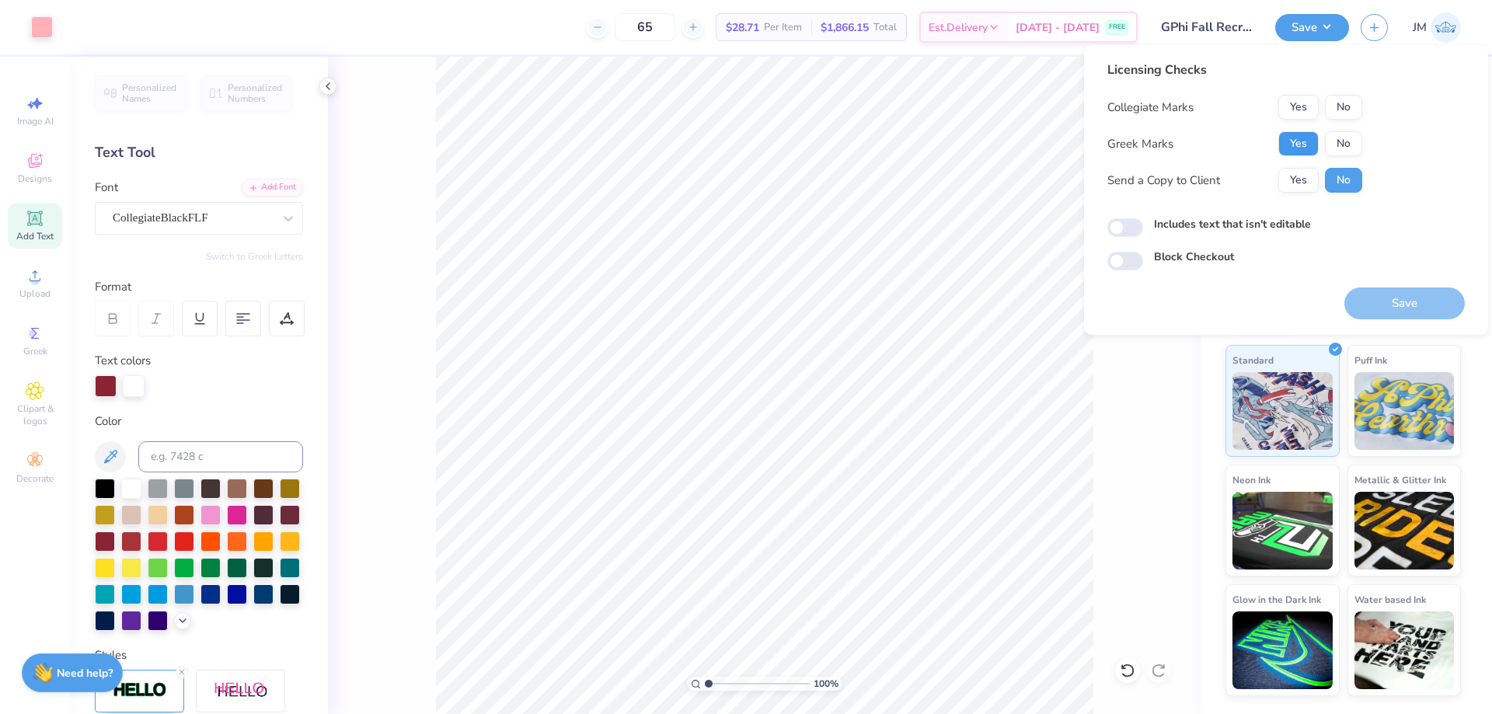
click at [1300, 147] on button "Yes" at bounding box center [1299, 143] width 40 height 25
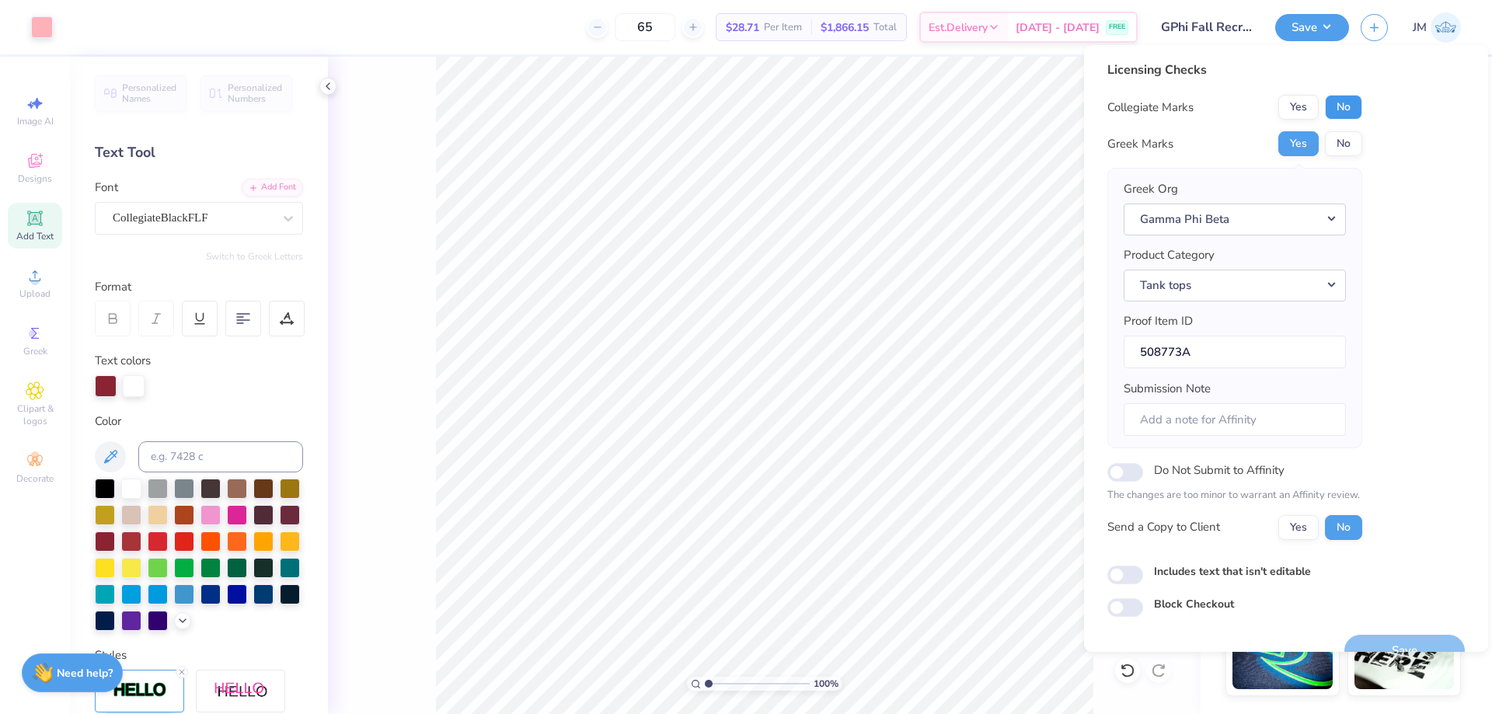
click at [1349, 110] on button "No" at bounding box center [1343, 107] width 37 height 25
click at [1393, 639] on button "Save" at bounding box center [1405, 651] width 120 height 32
